Goal: Task Accomplishment & Management: Manage account settings

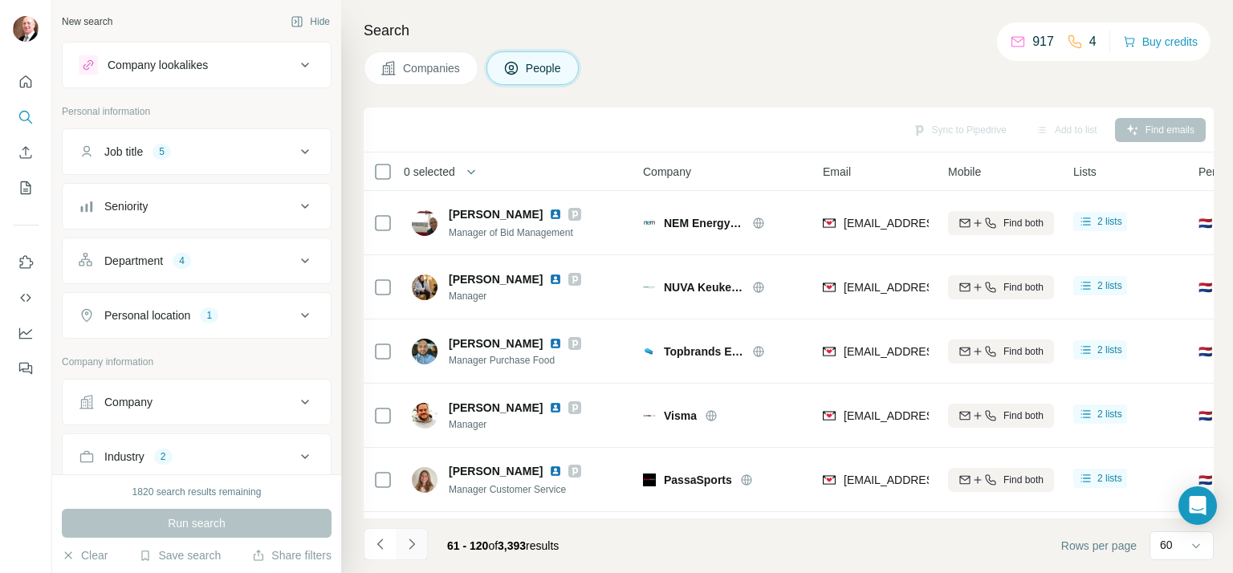
click at [412, 542] on icon "Navigate to next page" at bounding box center [411, 543] width 6 height 10
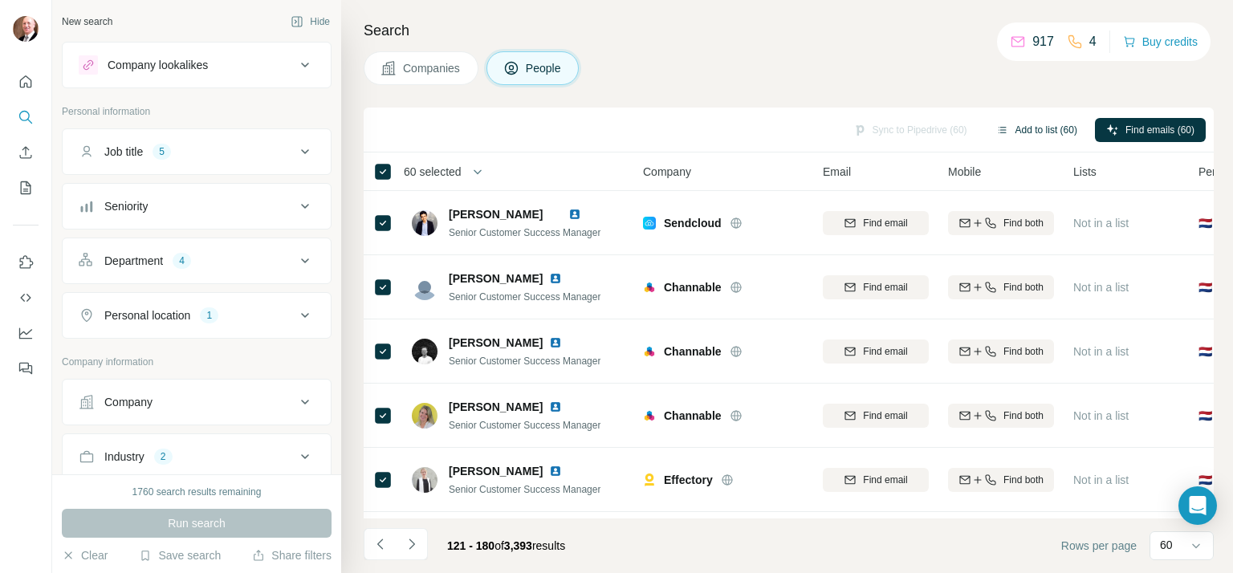
click at [1032, 125] on button "Add to list (60)" at bounding box center [1037, 130] width 104 height 24
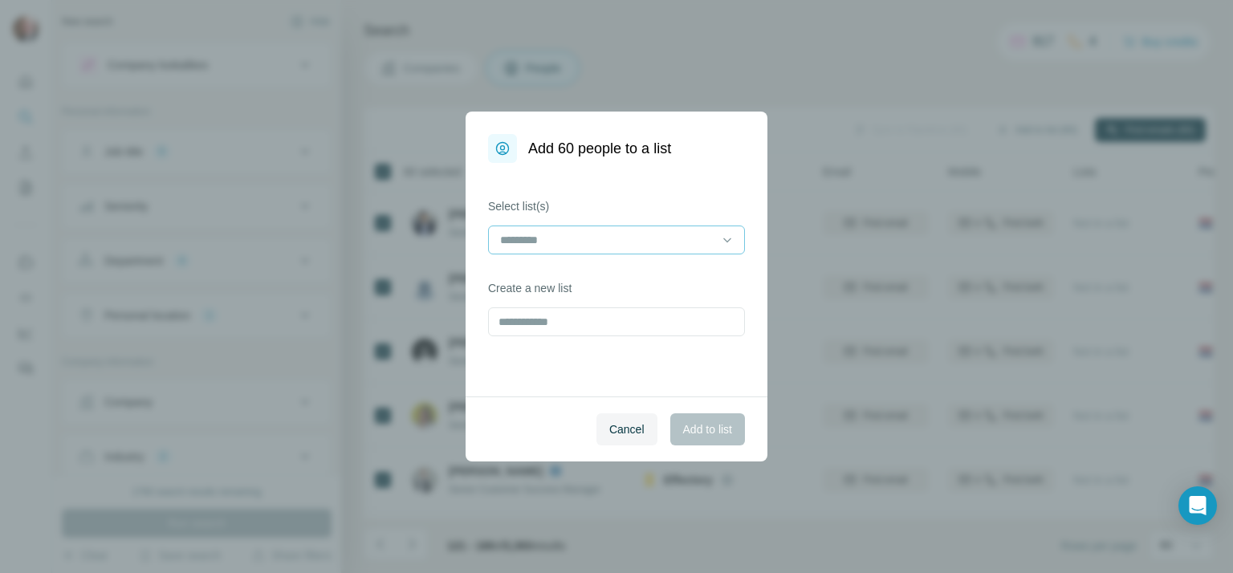
click at [623, 243] on input at bounding box center [606, 240] width 217 height 18
click at [584, 269] on div "PizzAI 2 invite" at bounding box center [617, 276] width 230 height 16
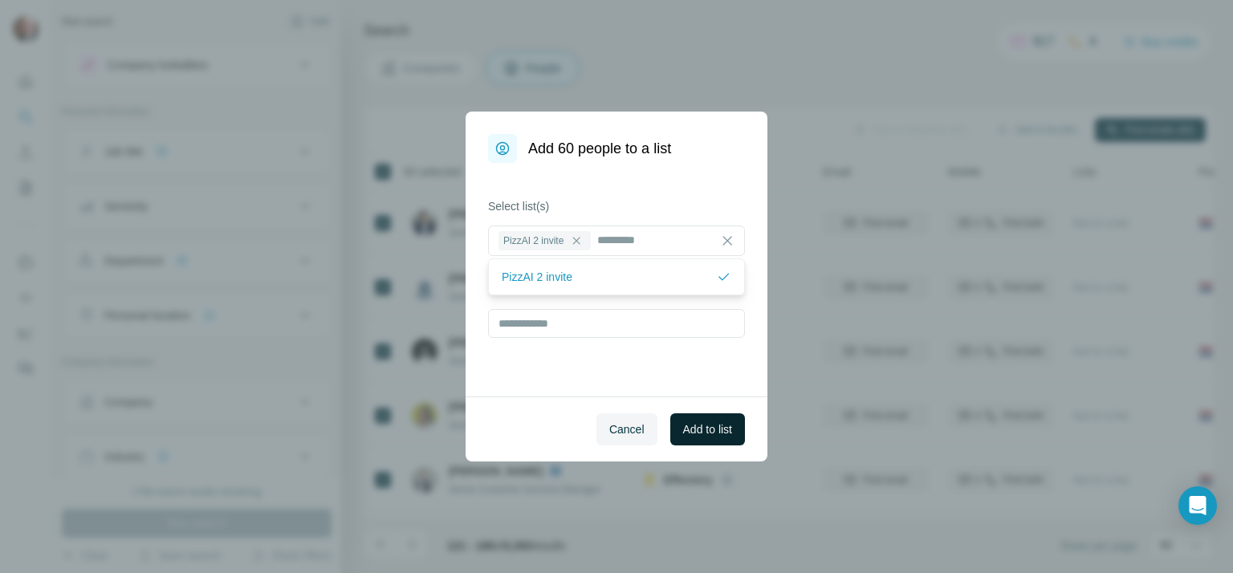
click at [701, 431] on span "Add to list" at bounding box center [707, 429] width 49 height 16
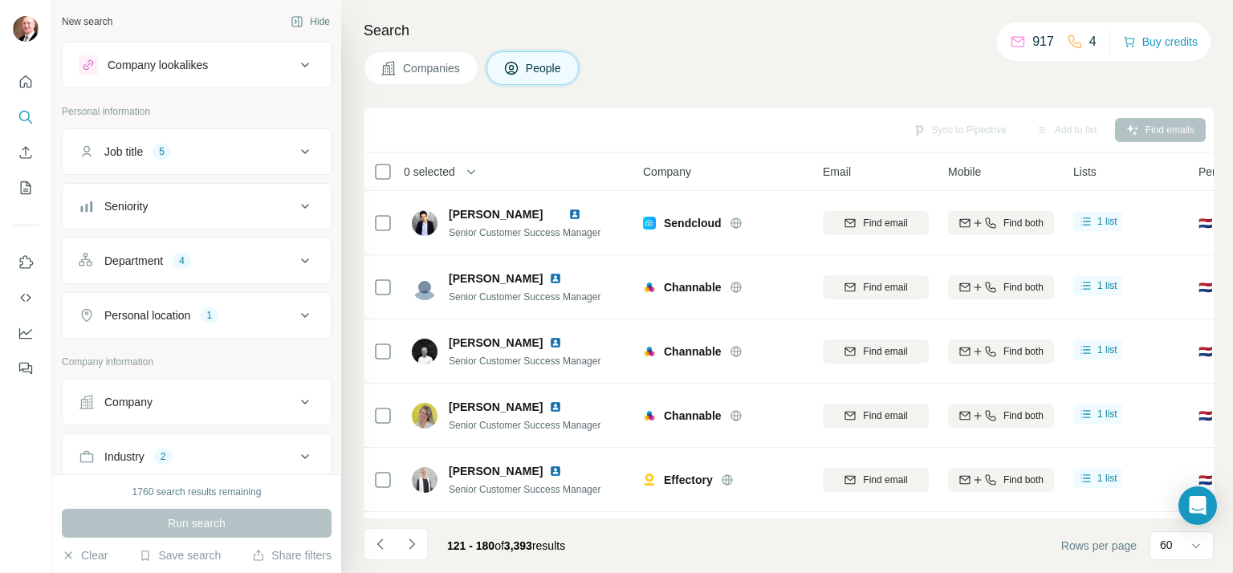
click at [762, 71] on div "Companies People" at bounding box center [789, 68] width 850 height 34
click at [791, 119] on div "Sync to Pipedrive Add to list Find emails" at bounding box center [789, 130] width 834 height 28
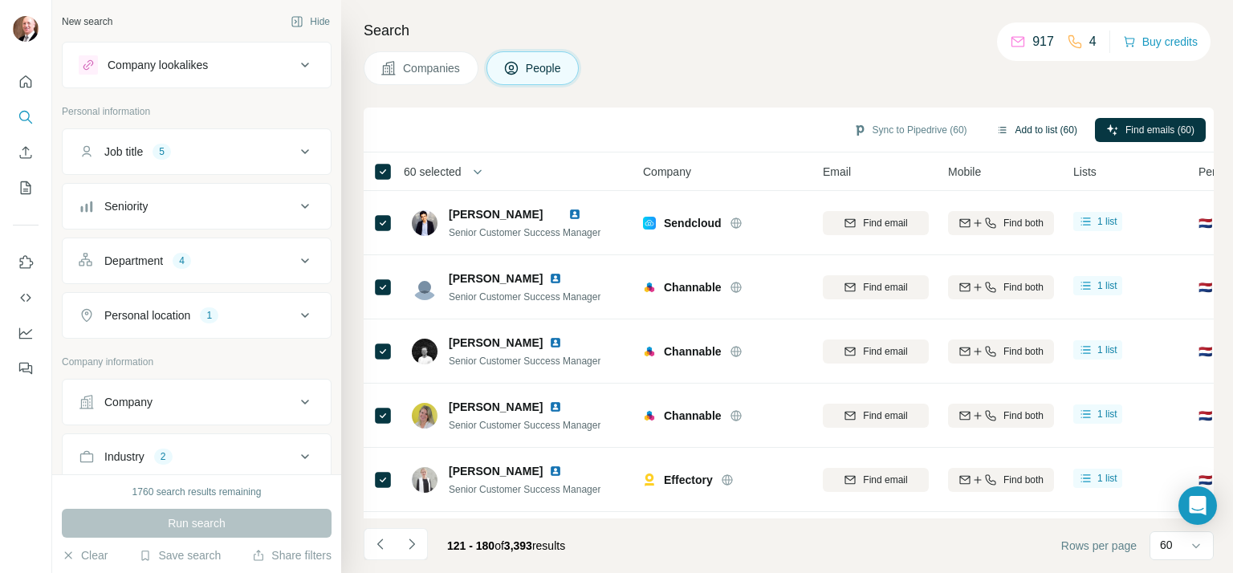
click at [1014, 126] on button "Add to list (60)" at bounding box center [1037, 130] width 104 height 24
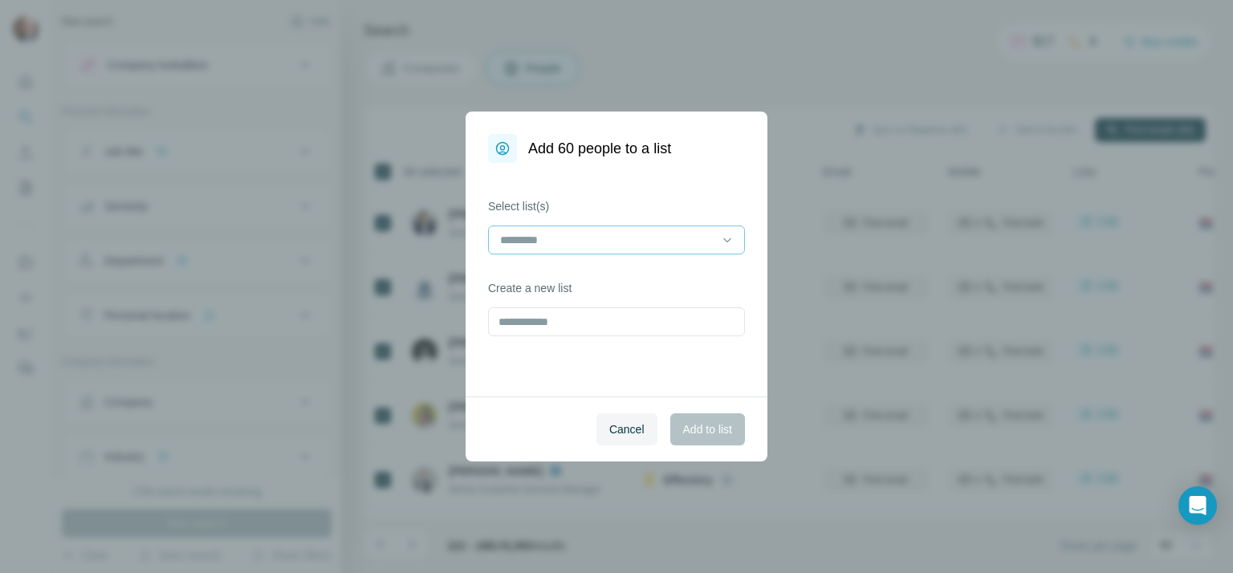
click at [681, 234] on input at bounding box center [606, 240] width 217 height 18
click at [644, 281] on div "PizzAI 2 invite" at bounding box center [617, 276] width 230 height 16
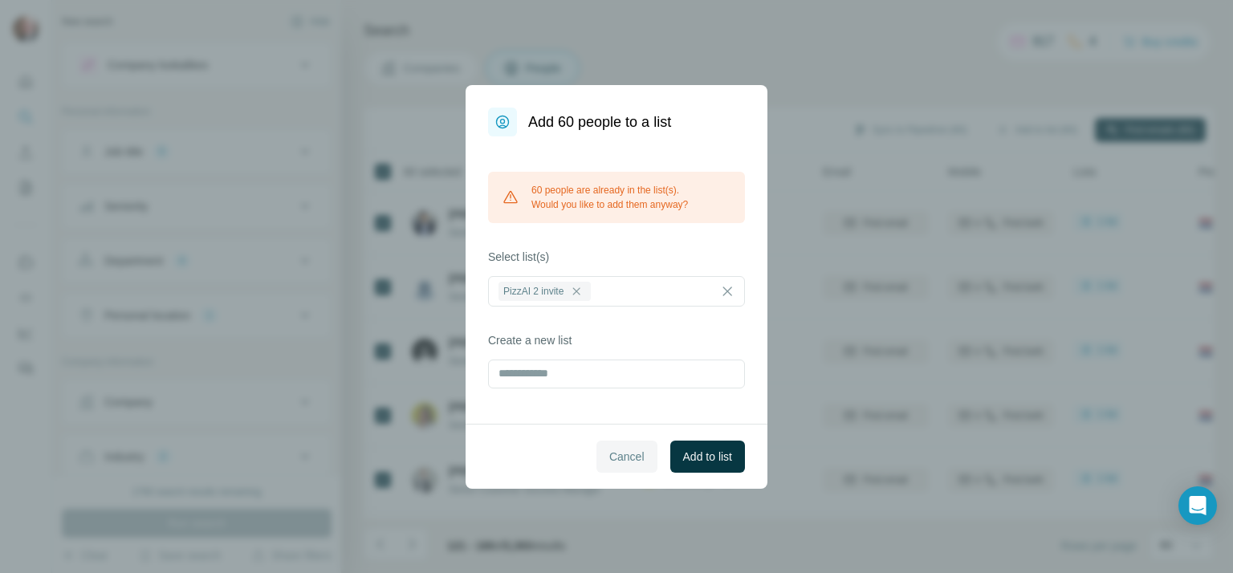
click at [616, 451] on span "Cancel" at bounding box center [626, 457] width 35 height 16
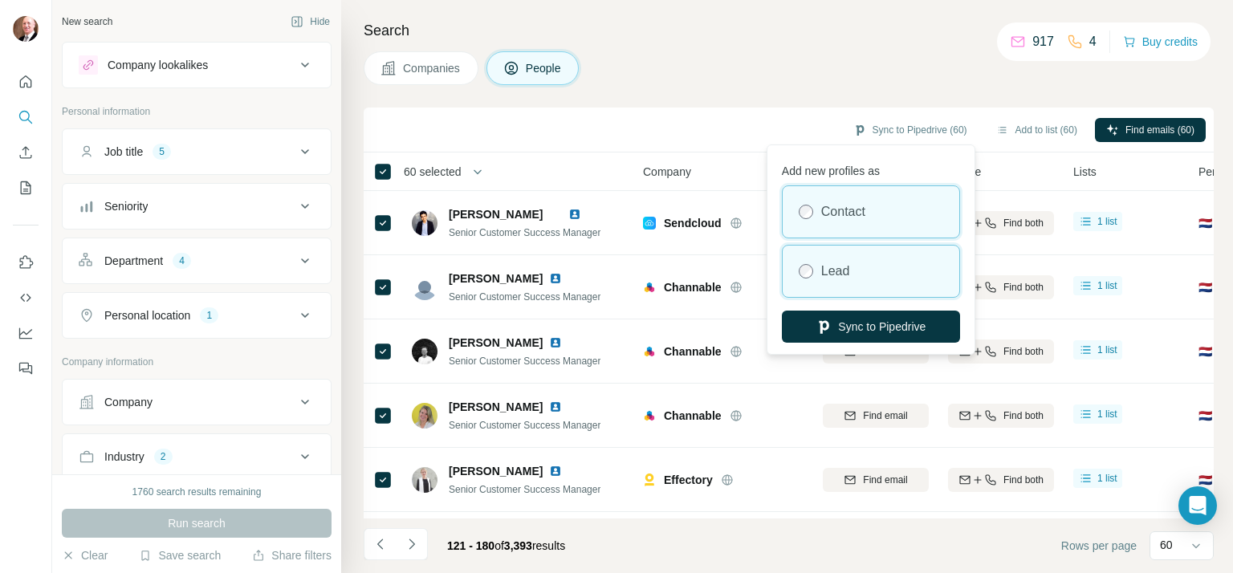
click at [833, 266] on label "Lead" at bounding box center [835, 271] width 29 height 19
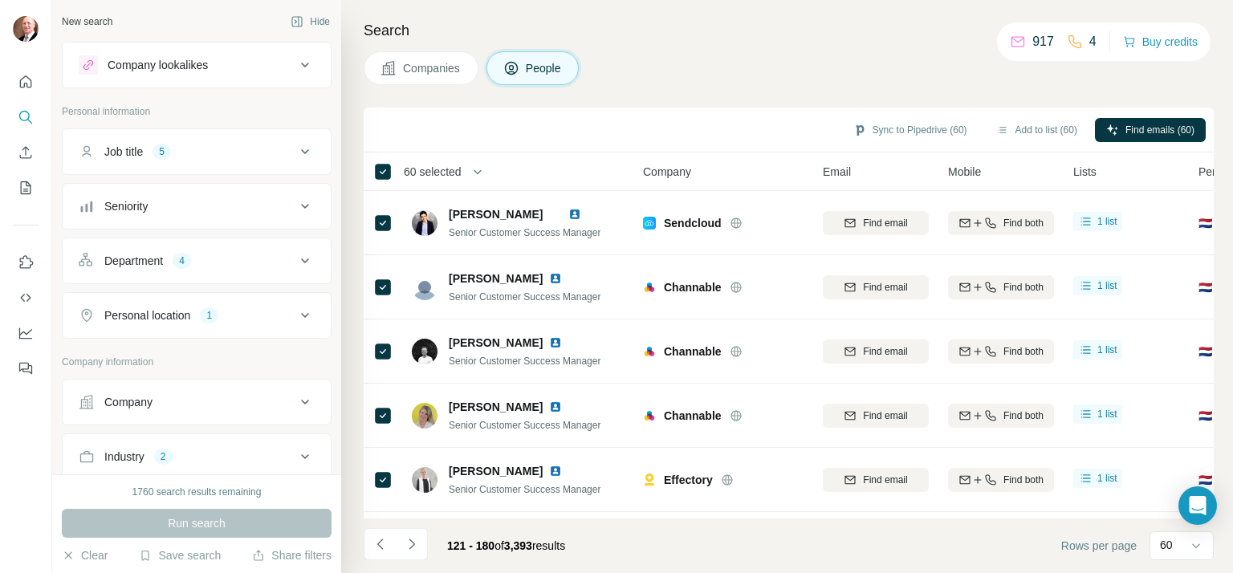
click at [832, 54] on div "Companies People" at bounding box center [789, 68] width 850 height 34
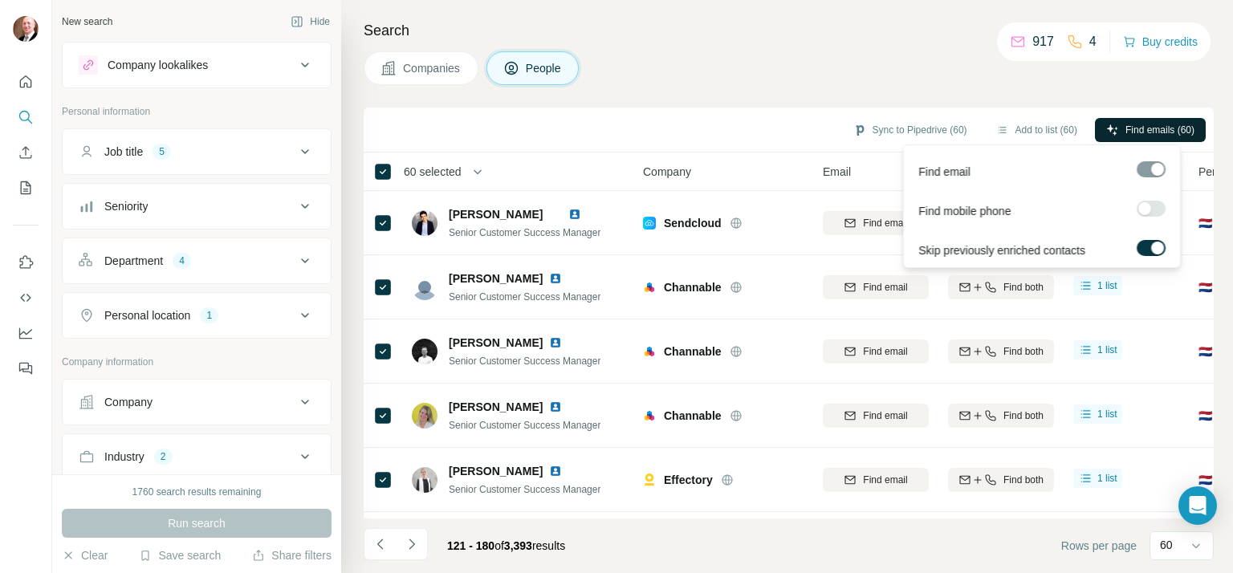
click at [1144, 131] on span "Find emails (60)" at bounding box center [1159, 130] width 69 height 14
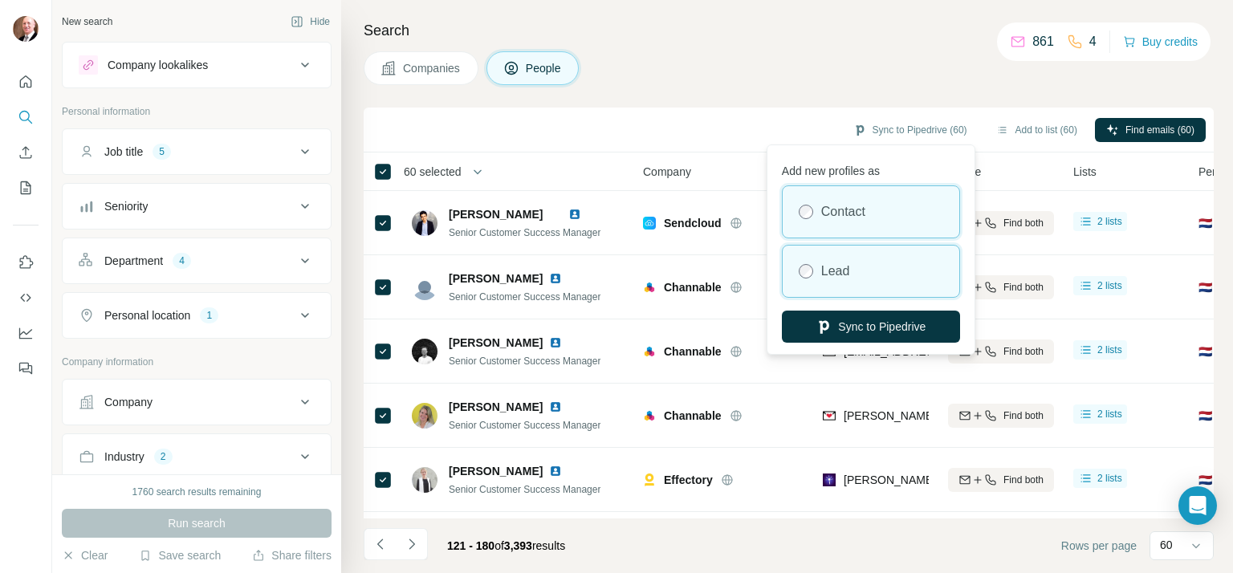
click at [847, 262] on label "Lead" at bounding box center [835, 271] width 29 height 19
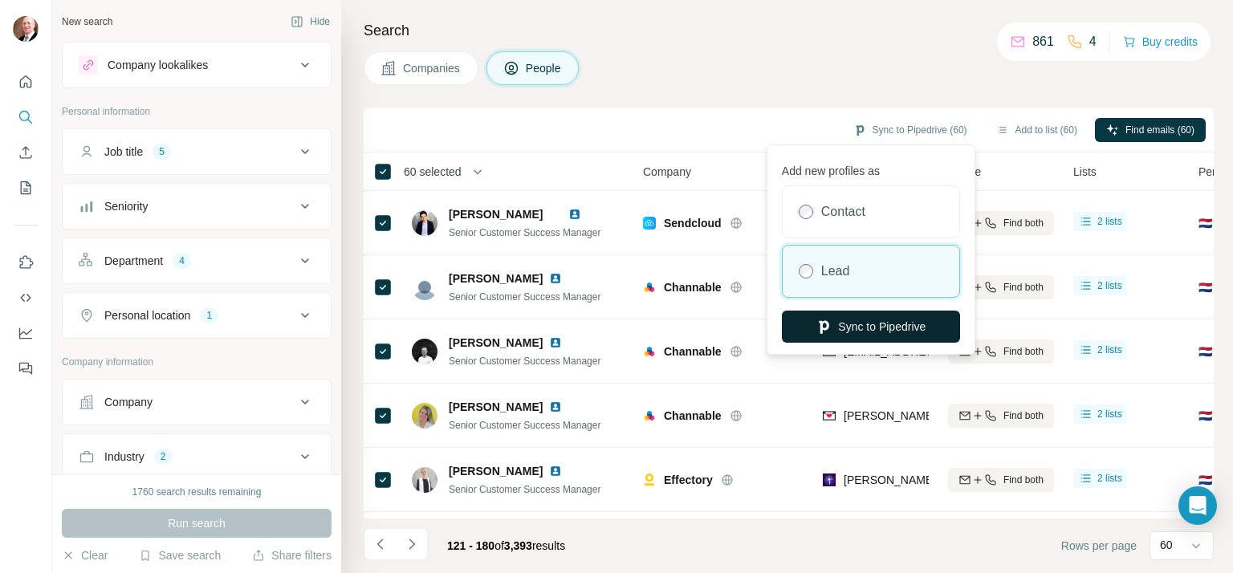
click at [896, 327] on button "Sync to Pipedrive" at bounding box center [871, 327] width 178 height 32
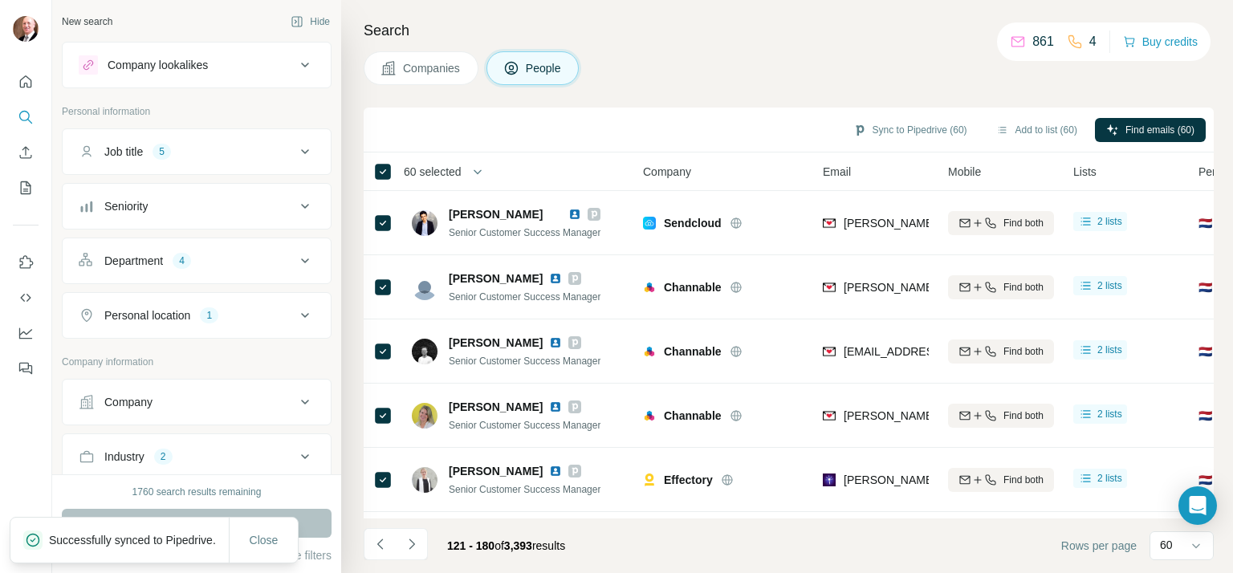
click at [729, 43] on div "Search Companies People Sync to Pipedrive (60) Add to list (60) Find emails (60…" at bounding box center [787, 286] width 892 height 573
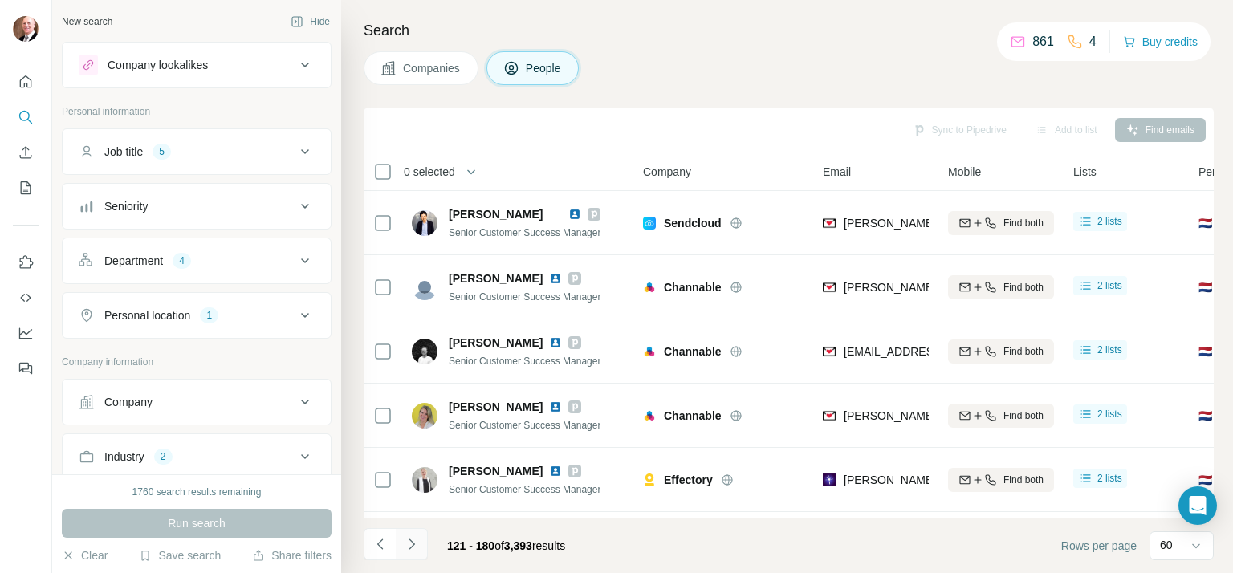
click at [411, 547] on icon "Navigate to next page" at bounding box center [411, 543] width 6 height 10
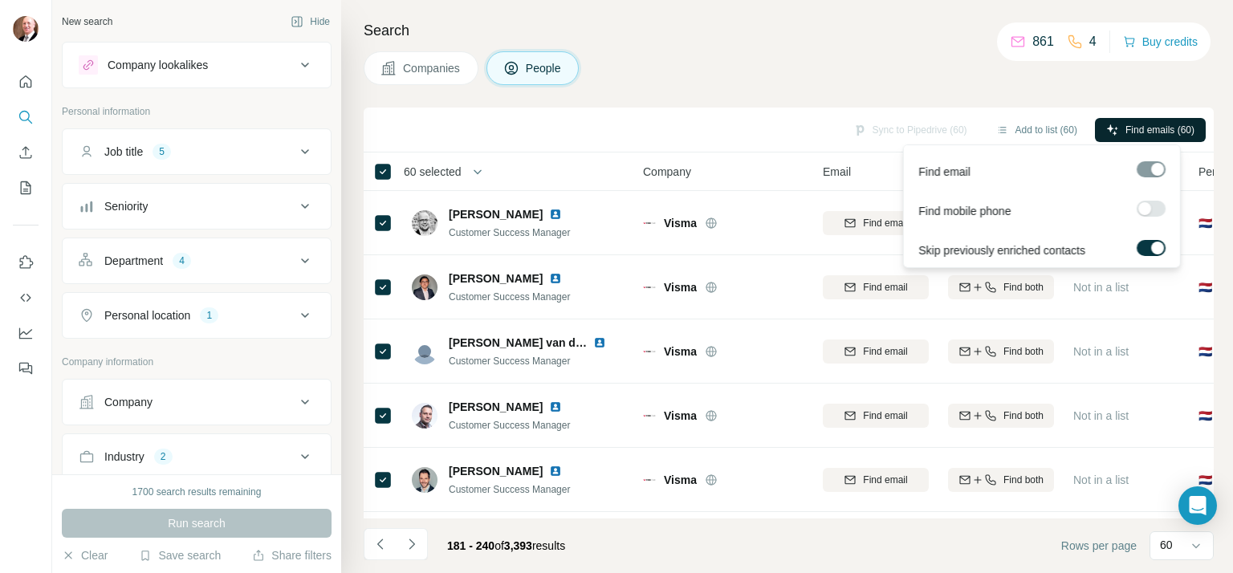
click at [1147, 132] on span "Find emails (60)" at bounding box center [1159, 130] width 69 height 14
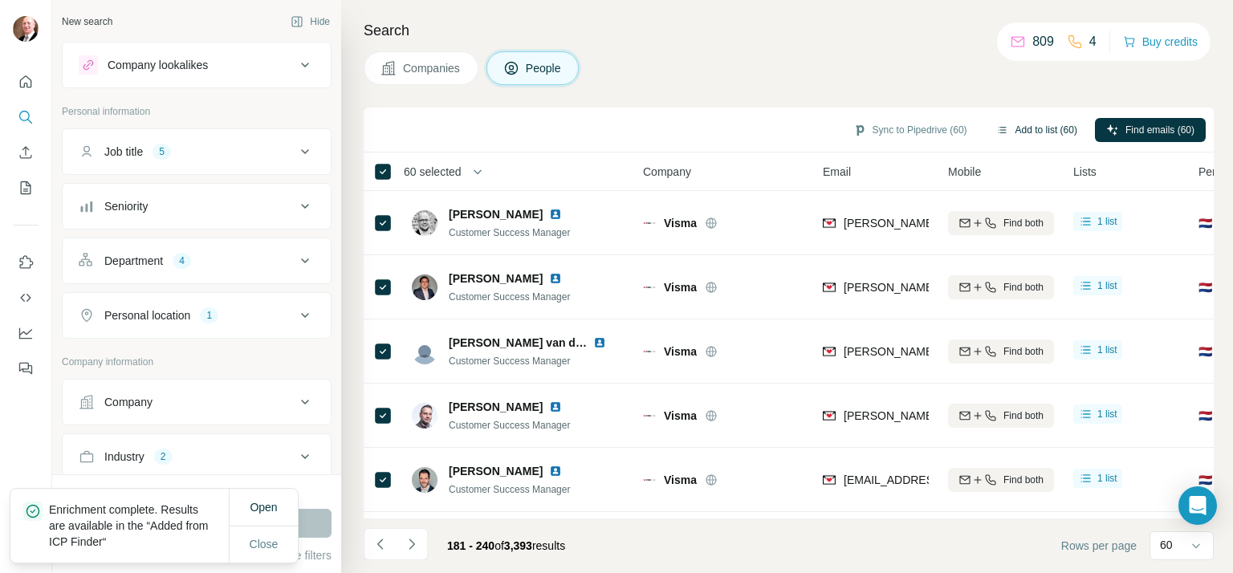
click at [1019, 129] on button "Add to list (60)" at bounding box center [1037, 130] width 104 height 24
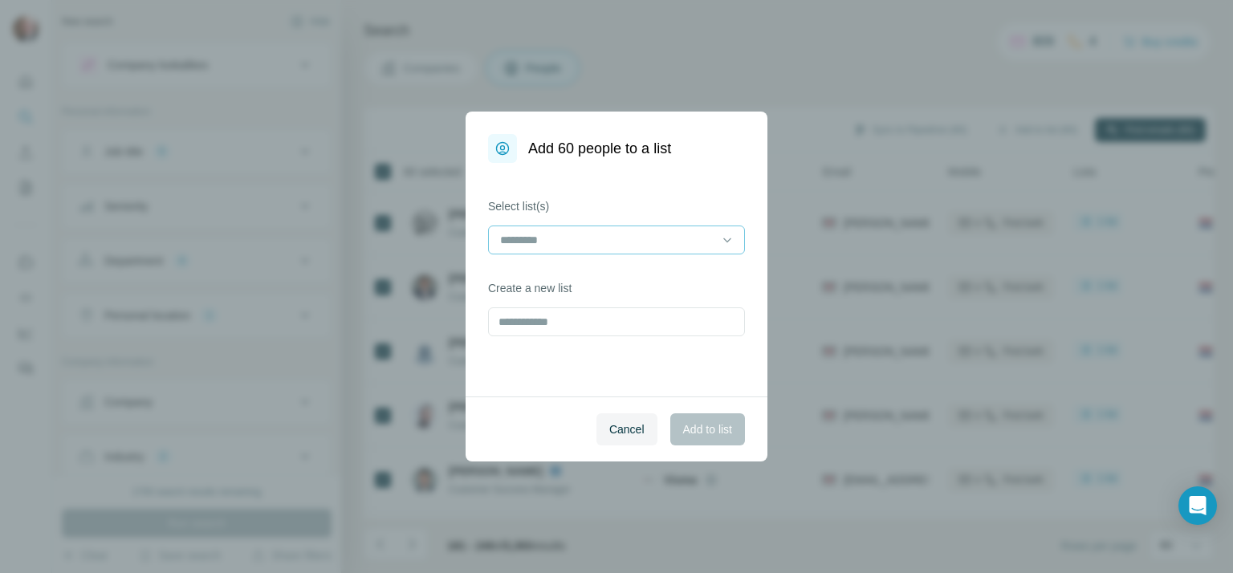
click at [648, 244] on input at bounding box center [606, 240] width 217 height 18
click at [598, 273] on div "PizzAI 2 invite" at bounding box center [617, 276] width 230 height 16
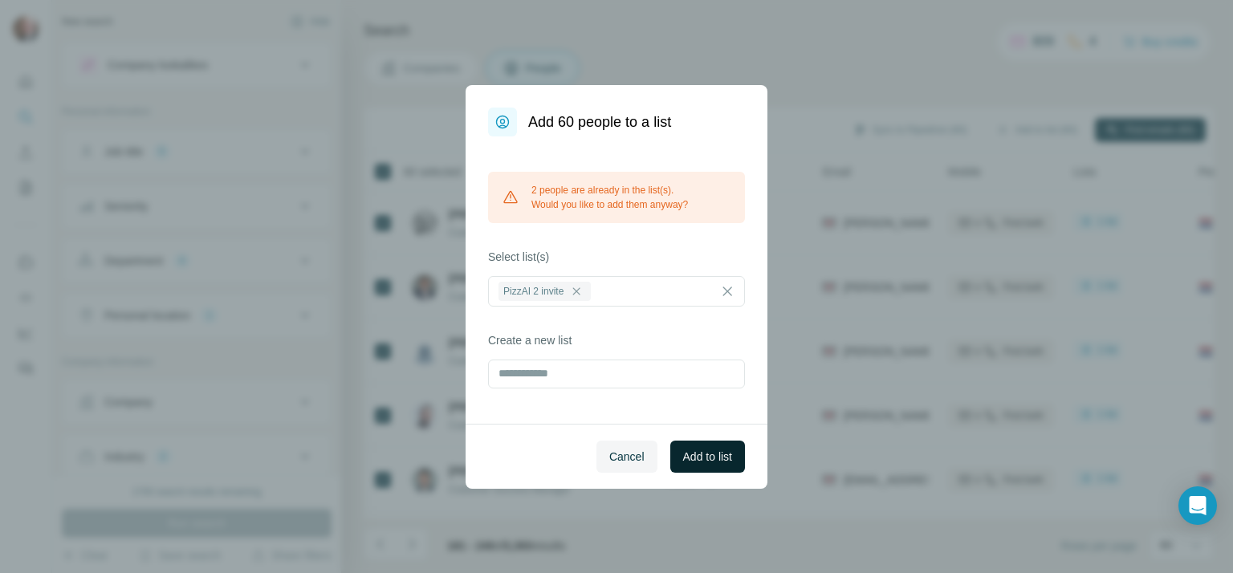
click at [698, 452] on span "Add to list" at bounding box center [707, 457] width 49 height 16
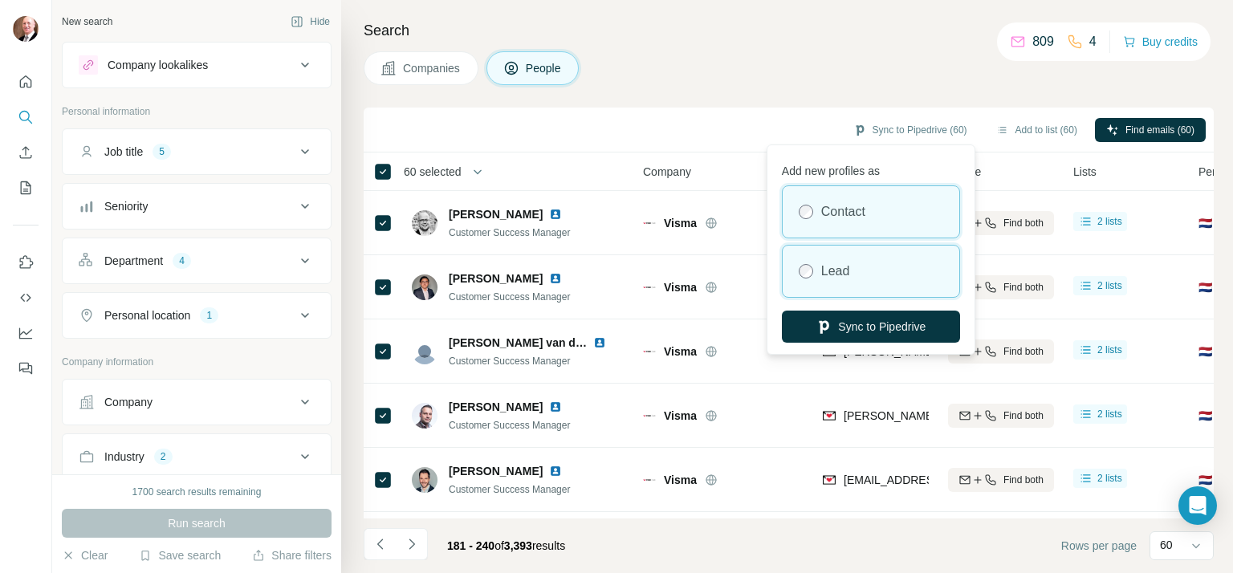
click at [860, 272] on div "Lead" at bounding box center [870, 271] width 177 height 51
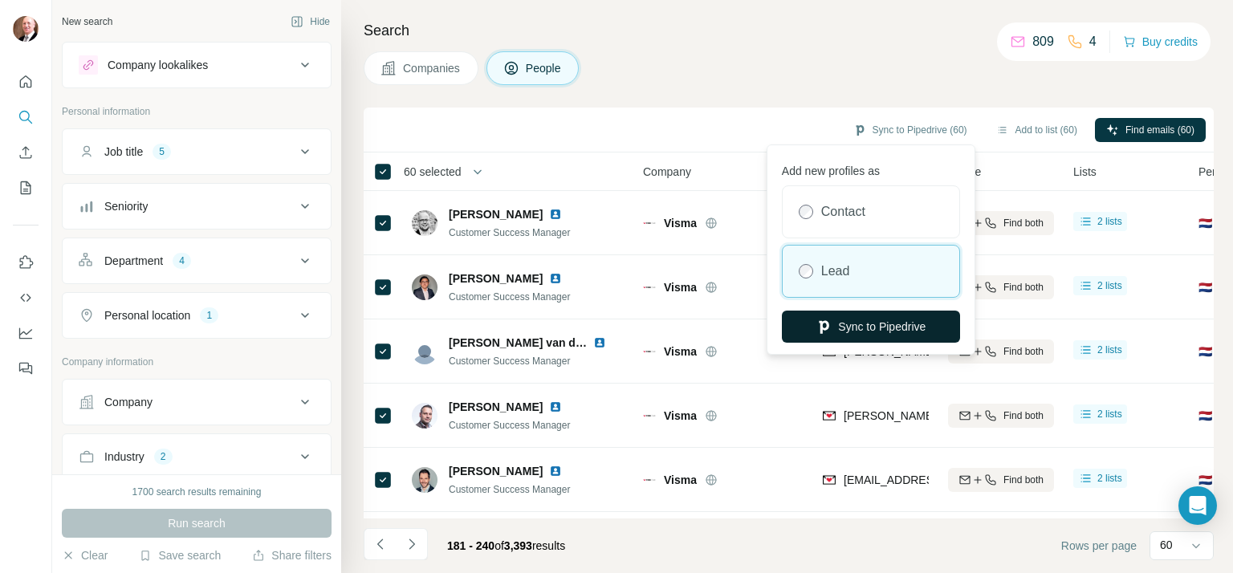
click at [858, 331] on button "Sync to Pipedrive" at bounding box center [871, 327] width 178 height 32
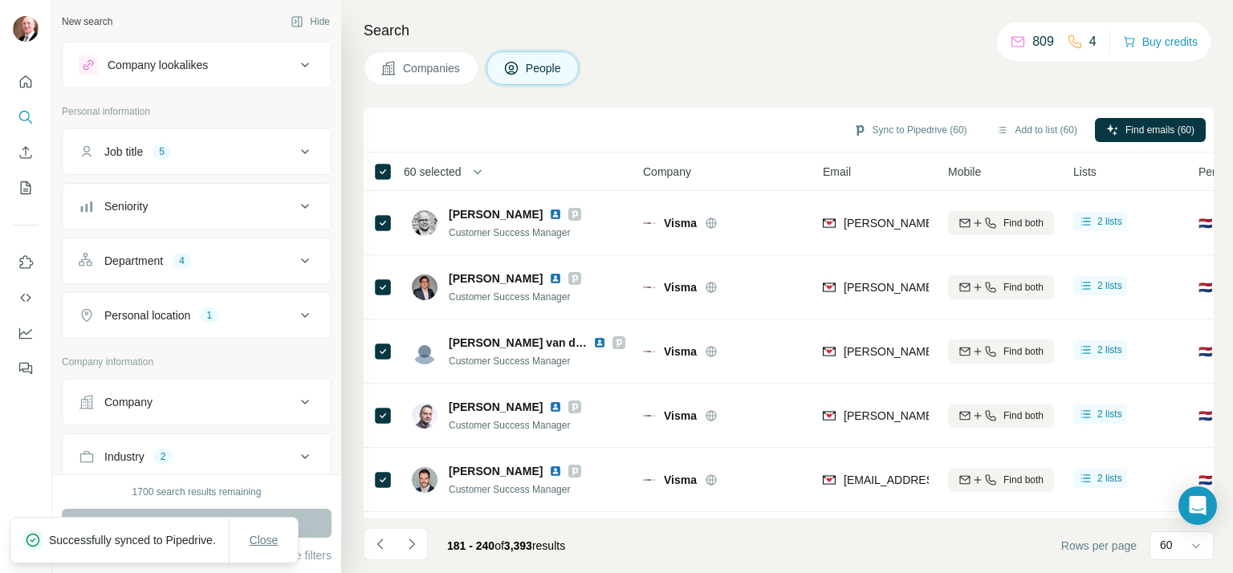
click at [263, 533] on button "Close" at bounding box center [263, 540] width 51 height 29
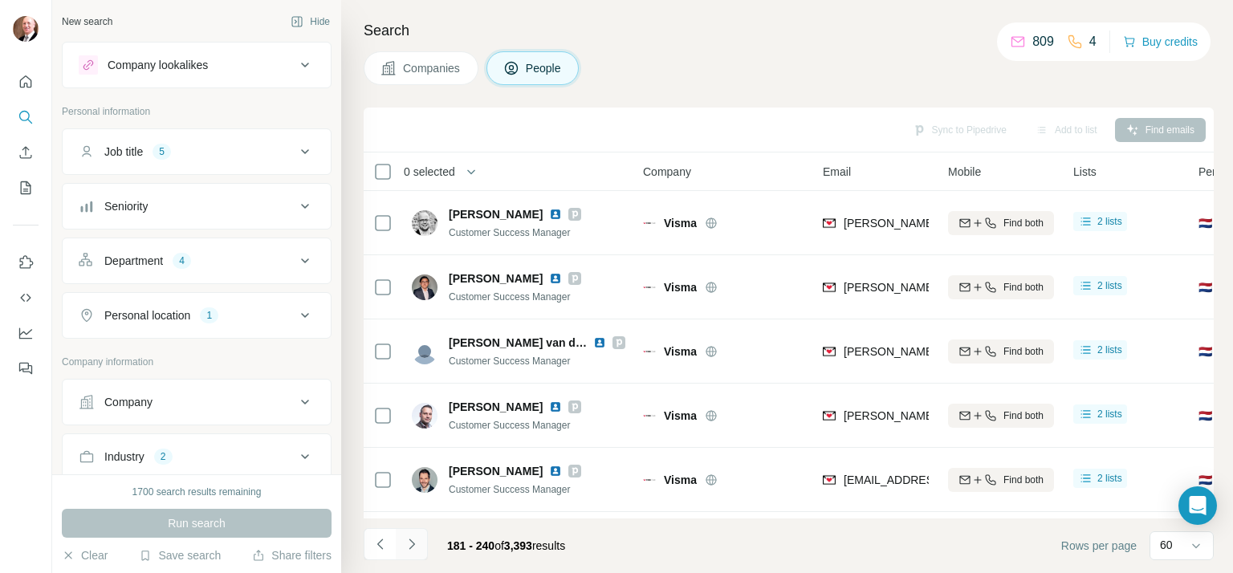
click at [411, 538] on icon "Navigate to next page" at bounding box center [412, 544] width 16 height 16
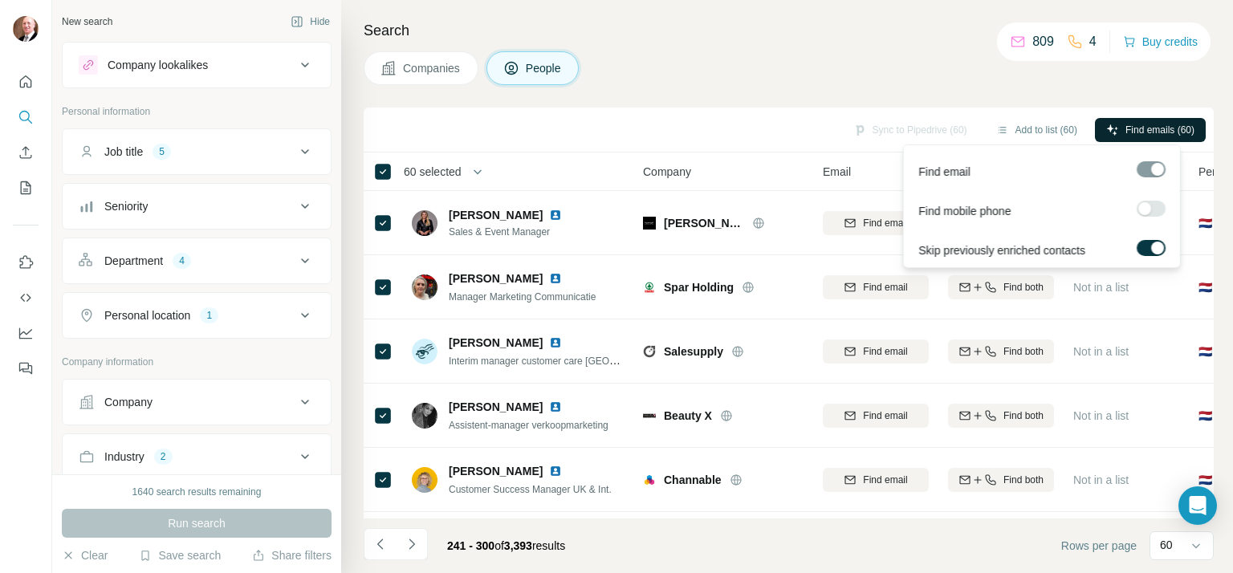
click at [1155, 130] on span "Find emails (60)" at bounding box center [1159, 130] width 69 height 14
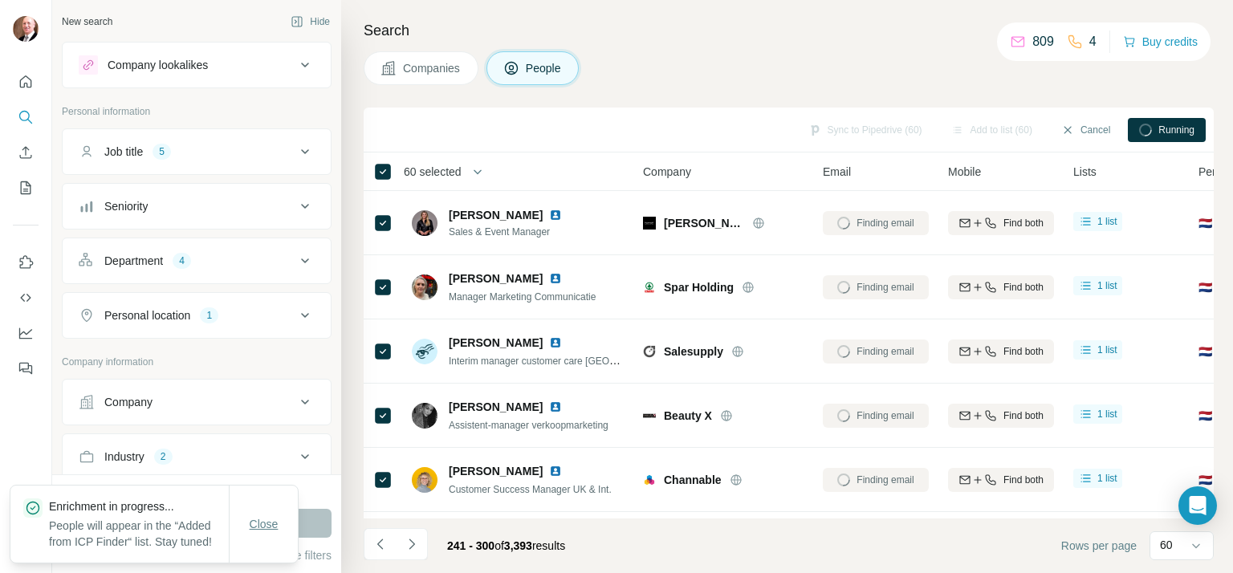
click at [265, 517] on span "Close" at bounding box center [264, 524] width 29 height 16
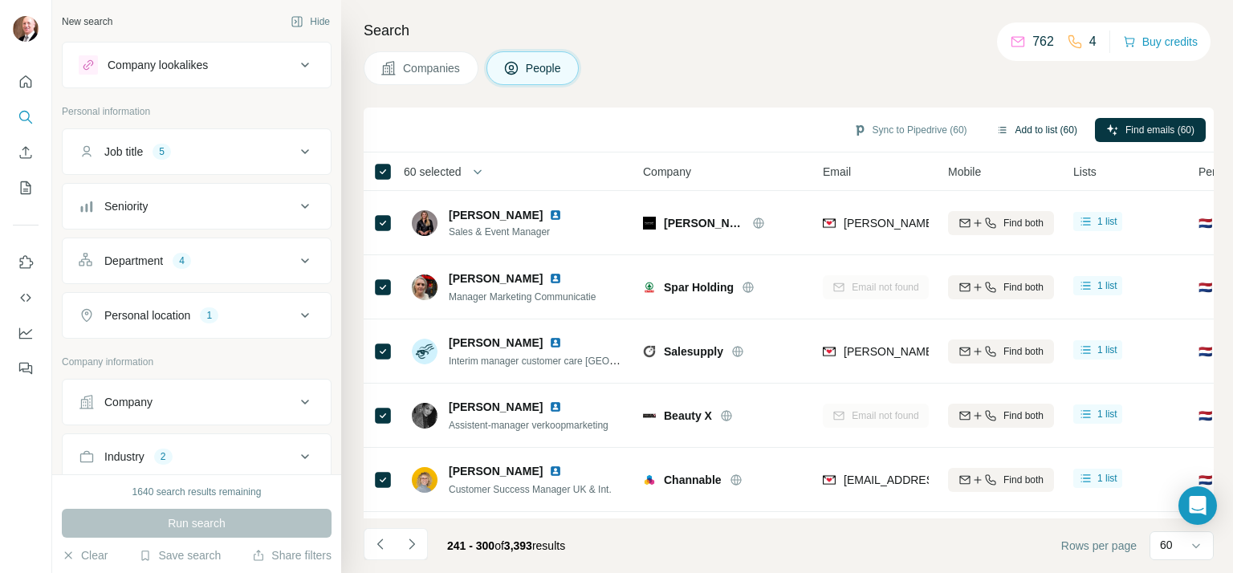
click at [1028, 130] on button "Add to list (60)" at bounding box center [1037, 130] width 104 height 24
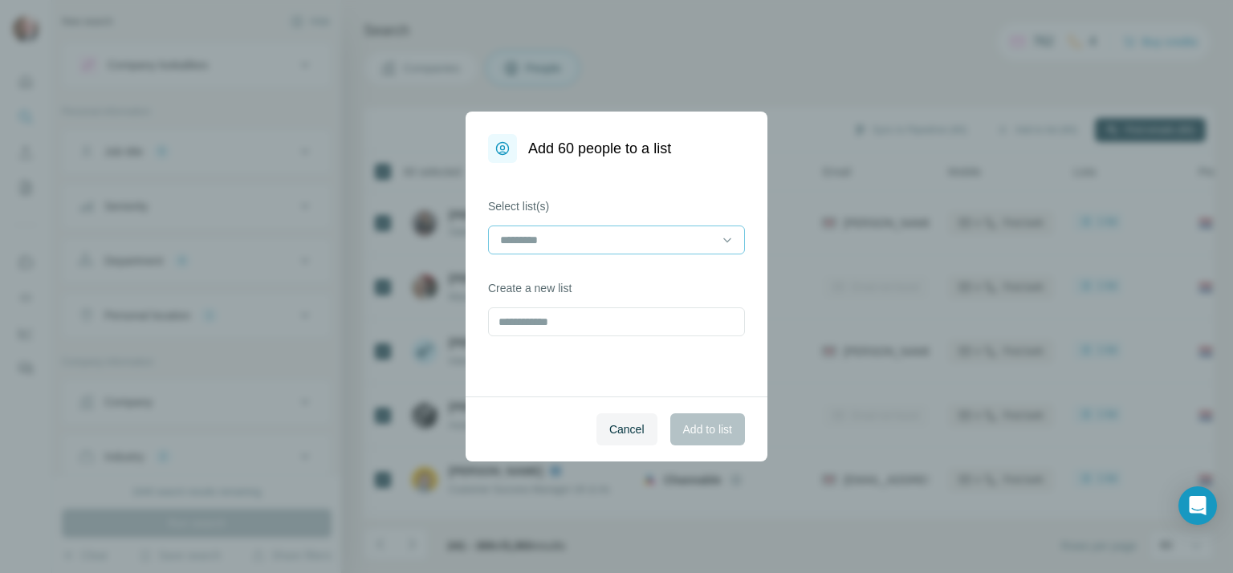
click at [661, 245] on input at bounding box center [606, 240] width 217 height 18
click at [643, 272] on div "PizzAI 2 invite" at bounding box center [617, 276] width 230 height 16
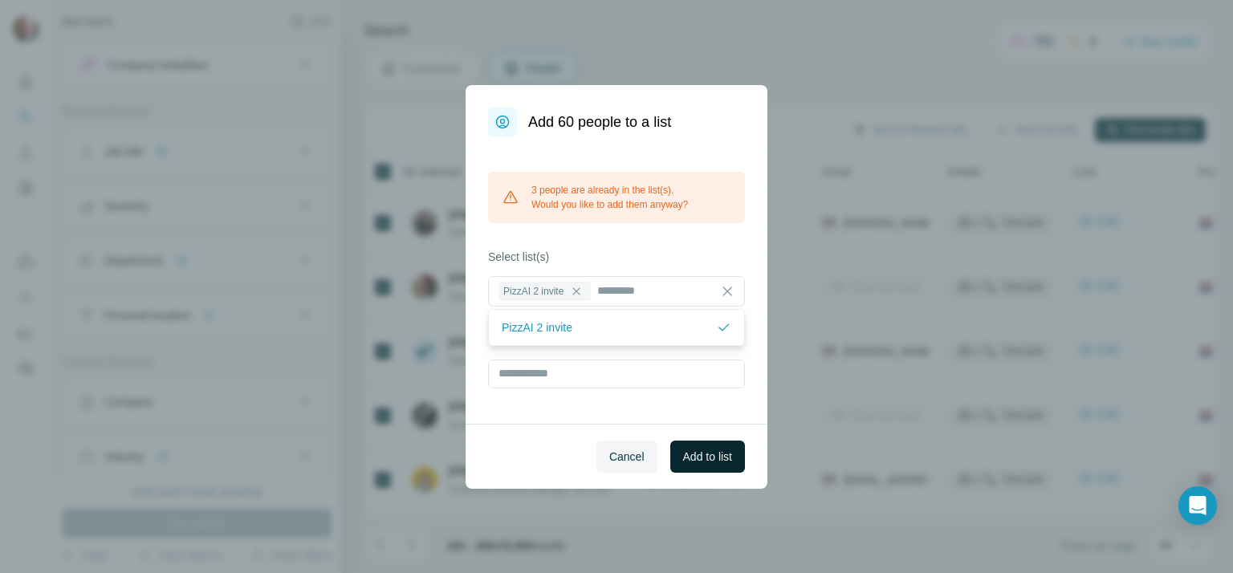
click at [700, 452] on span "Add to list" at bounding box center [707, 457] width 49 height 16
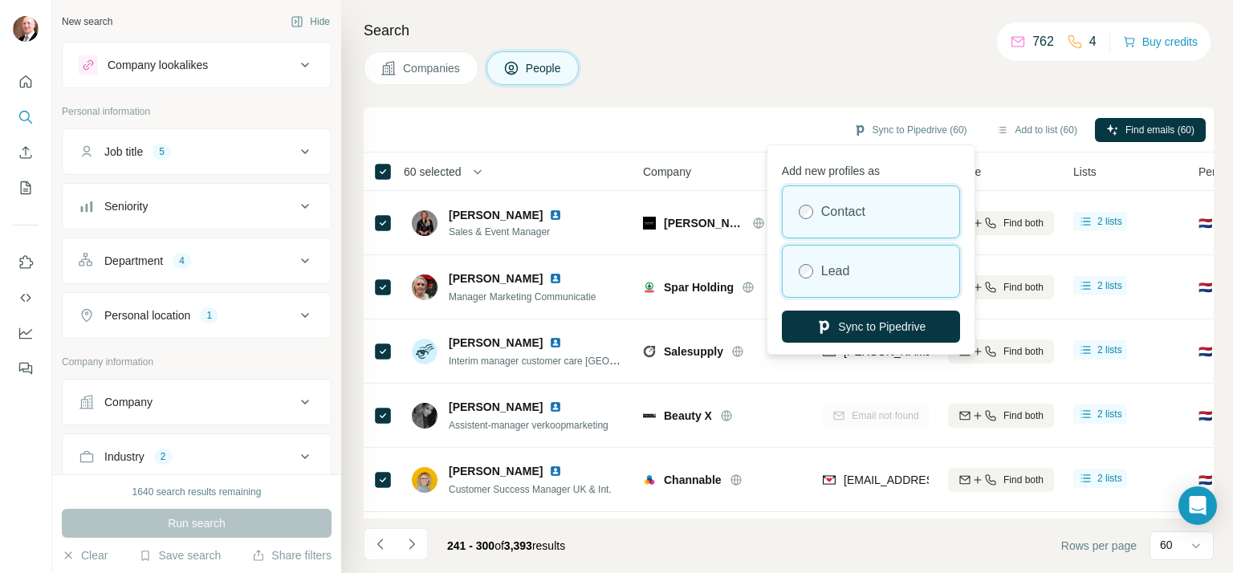
click at [839, 276] on label "Lead" at bounding box center [835, 271] width 29 height 19
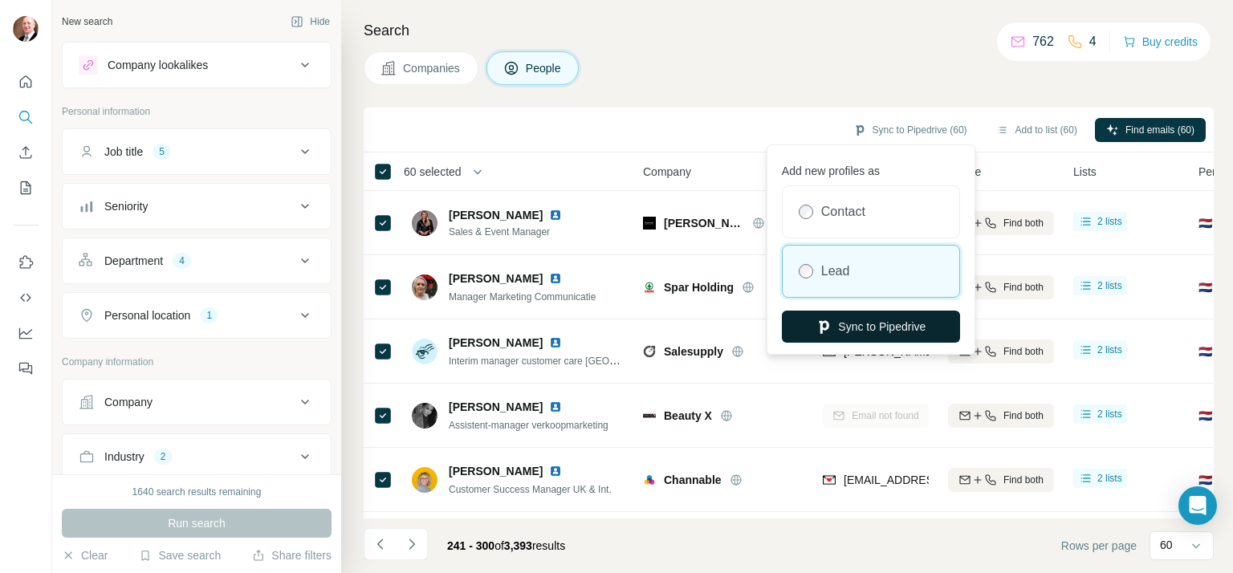
click at [863, 327] on button "Sync to Pipedrive" at bounding box center [871, 327] width 178 height 32
